Goal: Find specific page/section: Find specific page/section

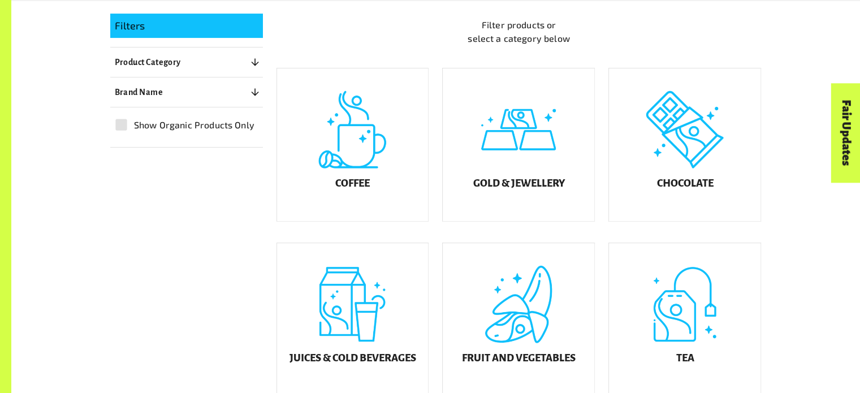
scroll to position [309, 0]
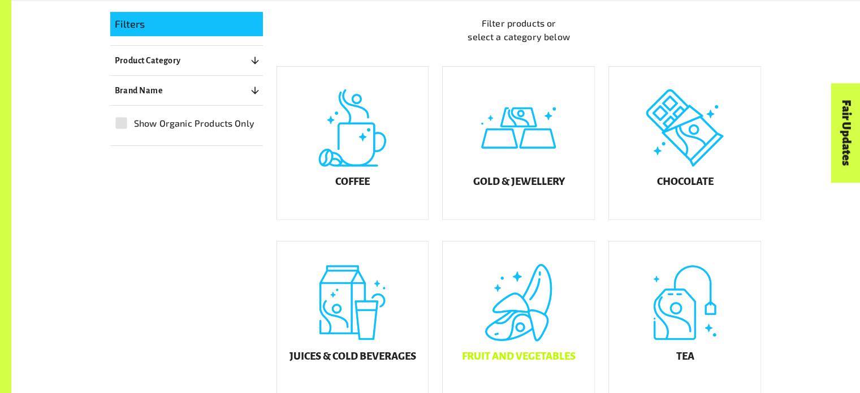
click at [497, 272] on div "Fruit and Vegetables" at bounding box center [519, 318] width 152 height 153
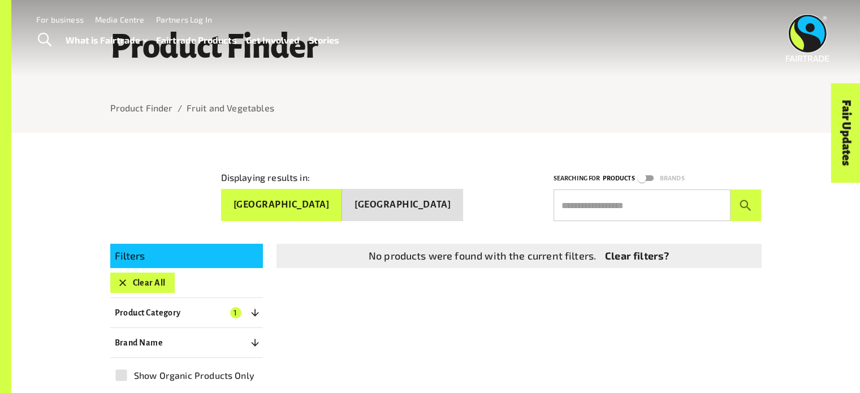
scroll to position [100, 0]
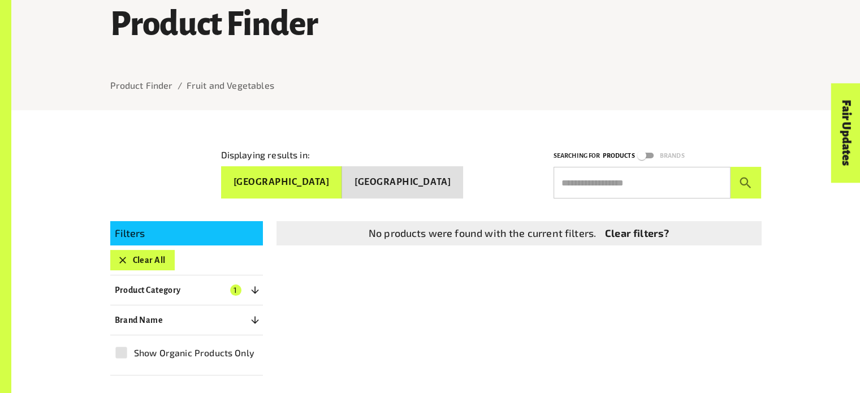
click at [582, 180] on input "text" at bounding box center [642, 183] width 177 height 32
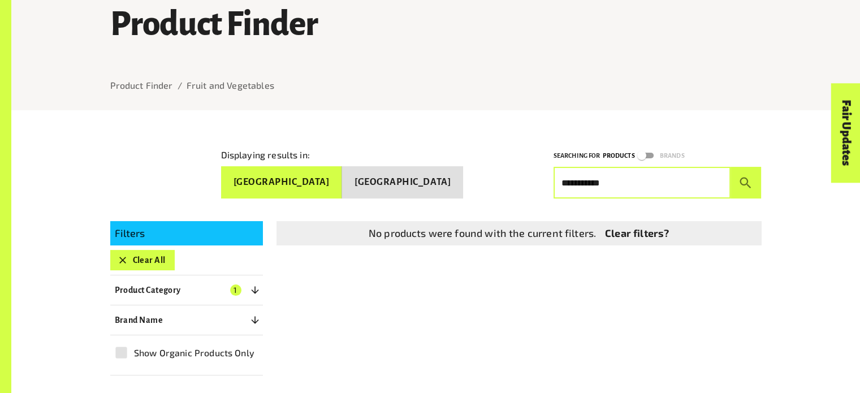
type input "**********"
click at [731, 167] on button "submit" at bounding box center [746, 183] width 31 height 32
click at [743, 177] on div "Fair Updates" at bounding box center [782, 168] width 99 height 29
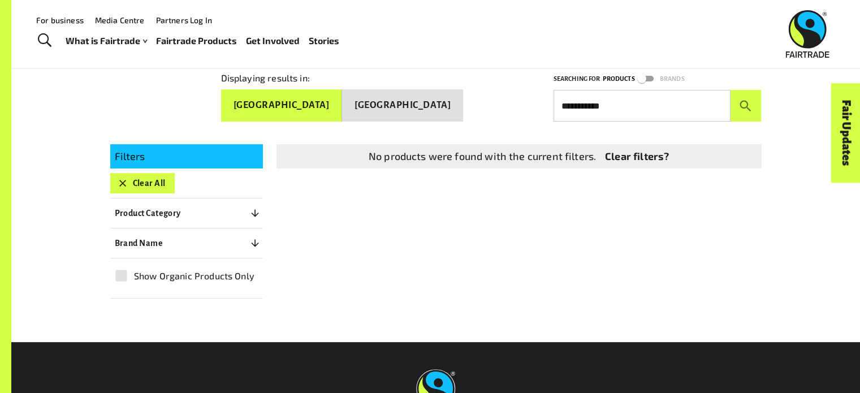
scroll to position [0, 0]
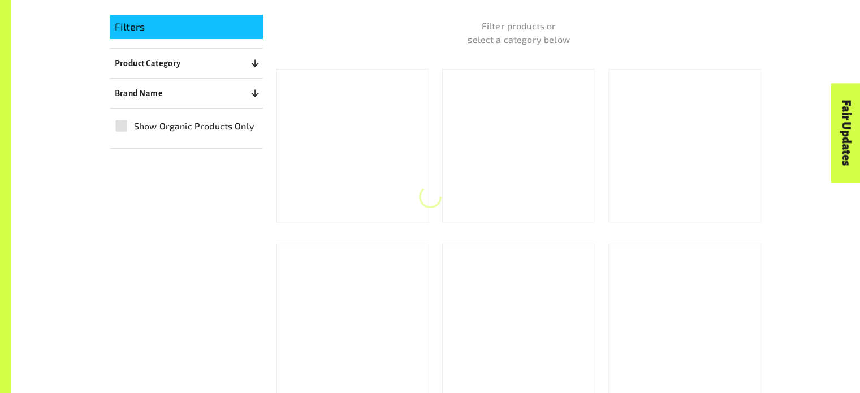
scroll to position [309, 0]
